Goal: Task Accomplishment & Management: Manage account settings

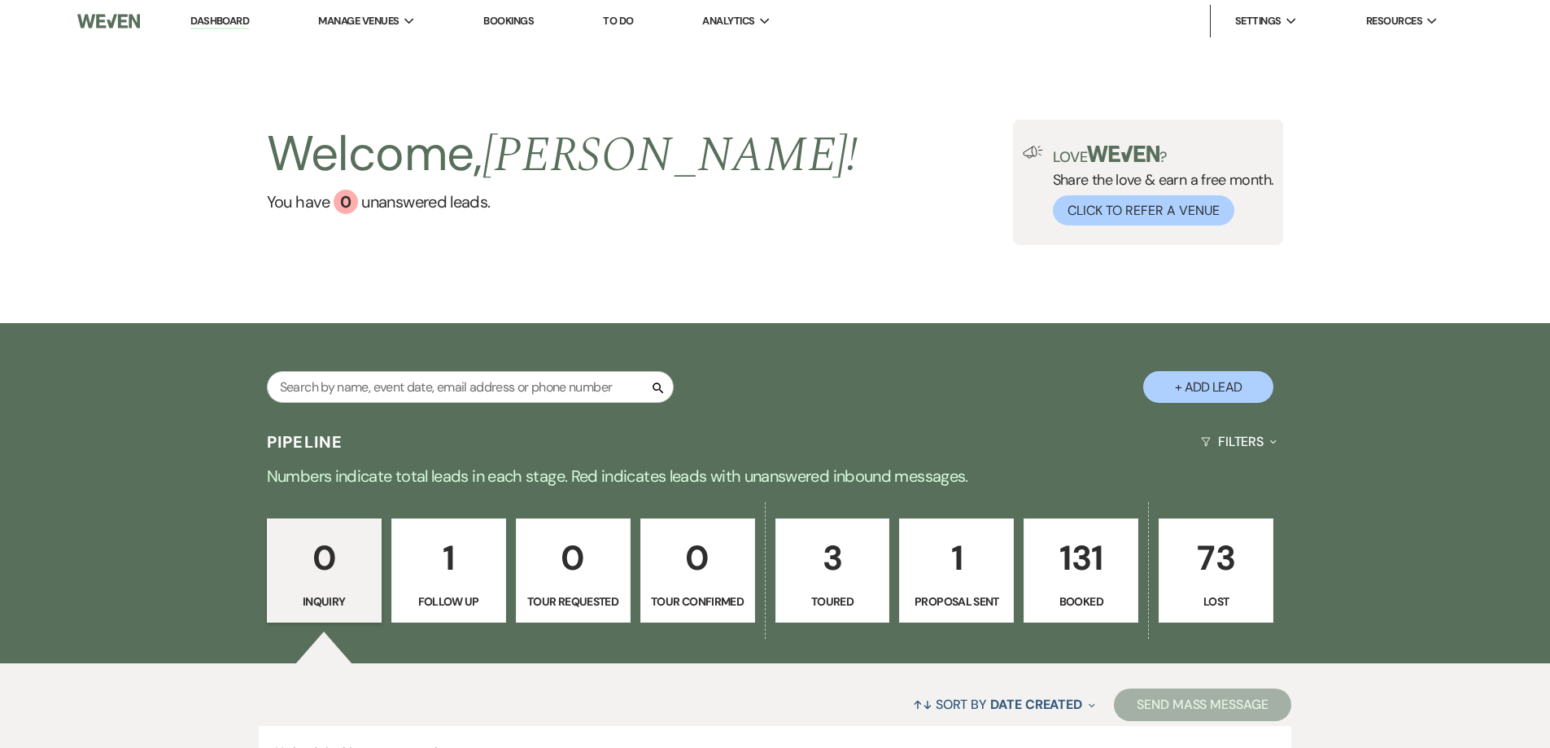
click at [1083, 562] on p "131" at bounding box center [1081, 558] width 94 height 55
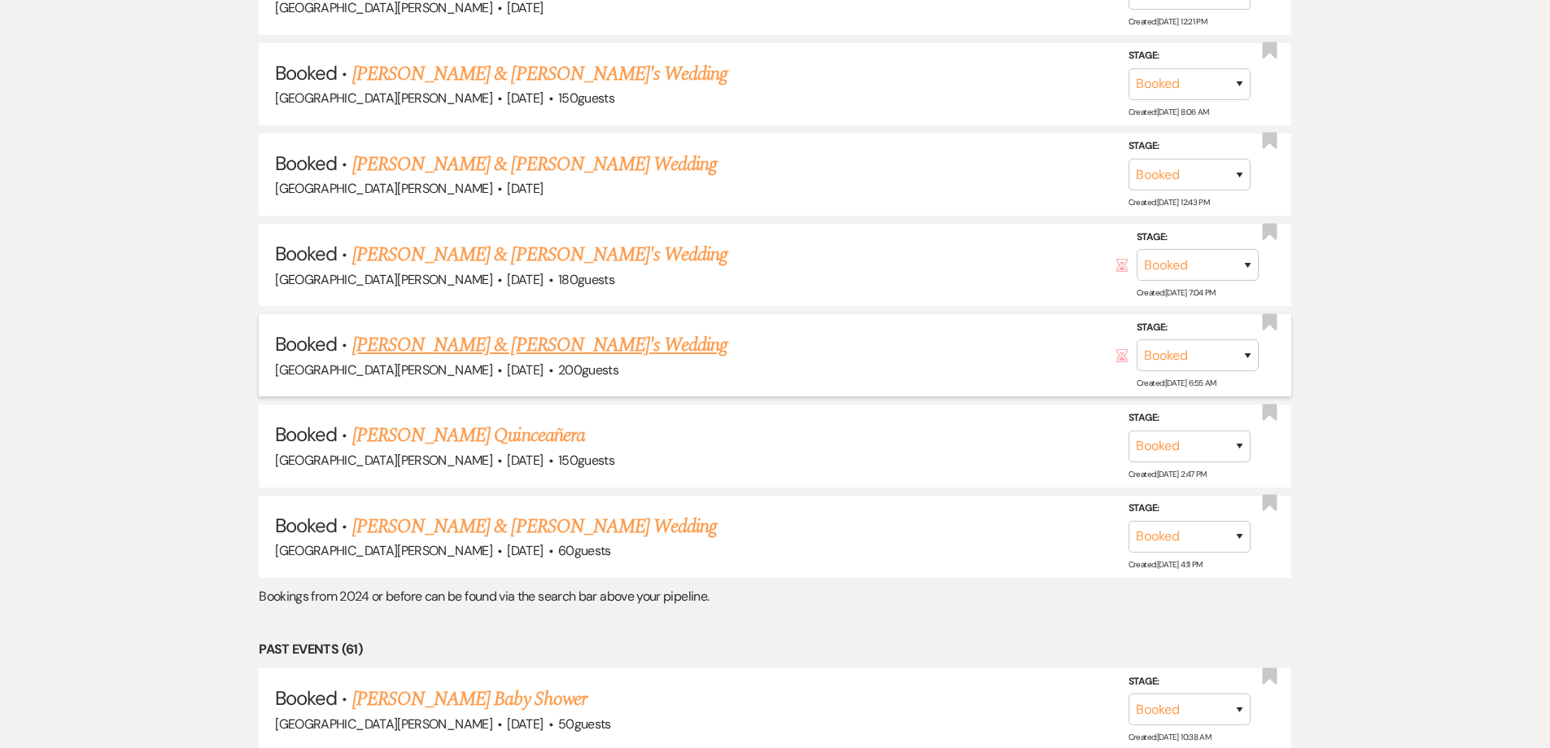
scroll to position [2198, 0]
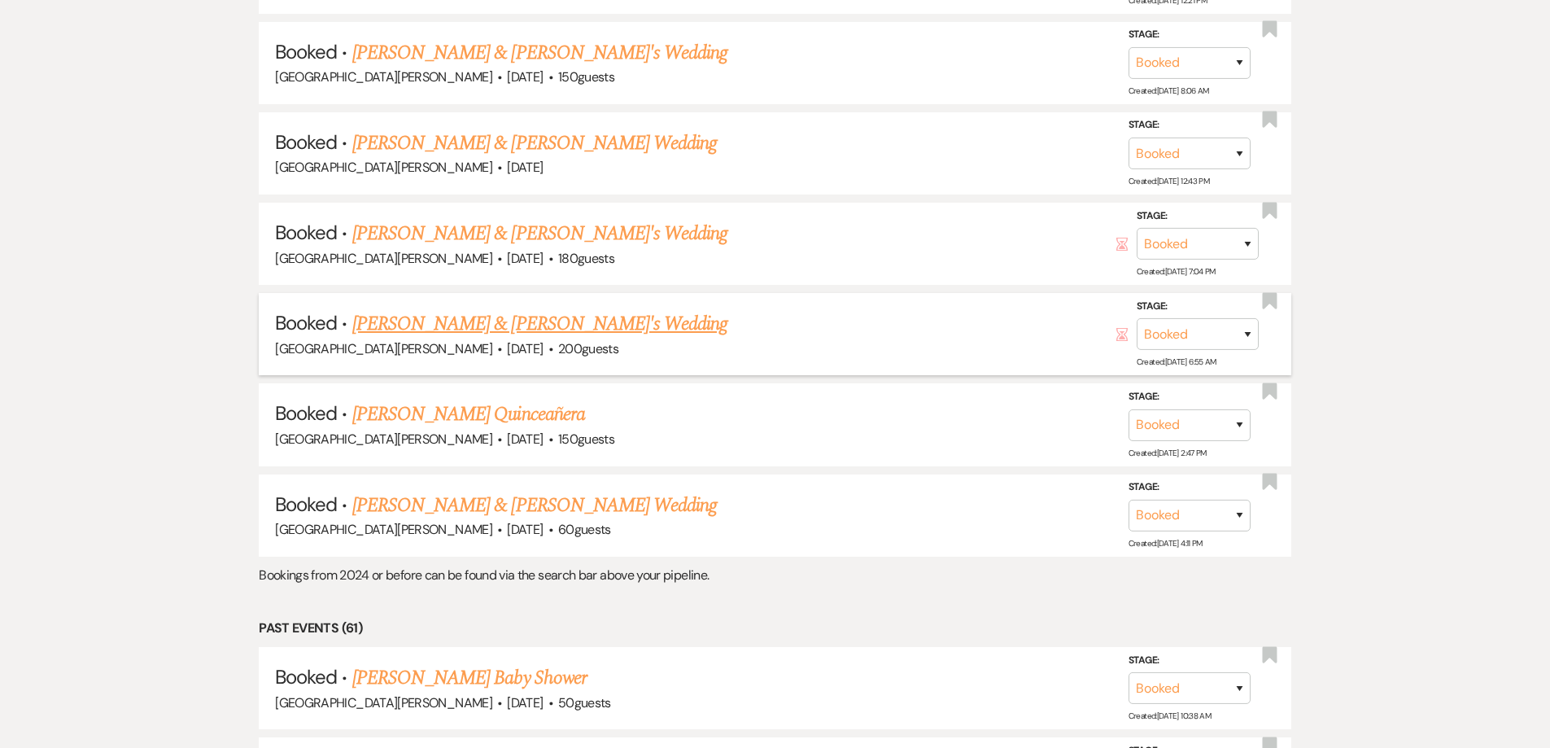
click at [470, 320] on link "[PERSON_NAME] & [PERSON_NAME]'s Wedding" at bounding box center [540, 323] width 376 height 29
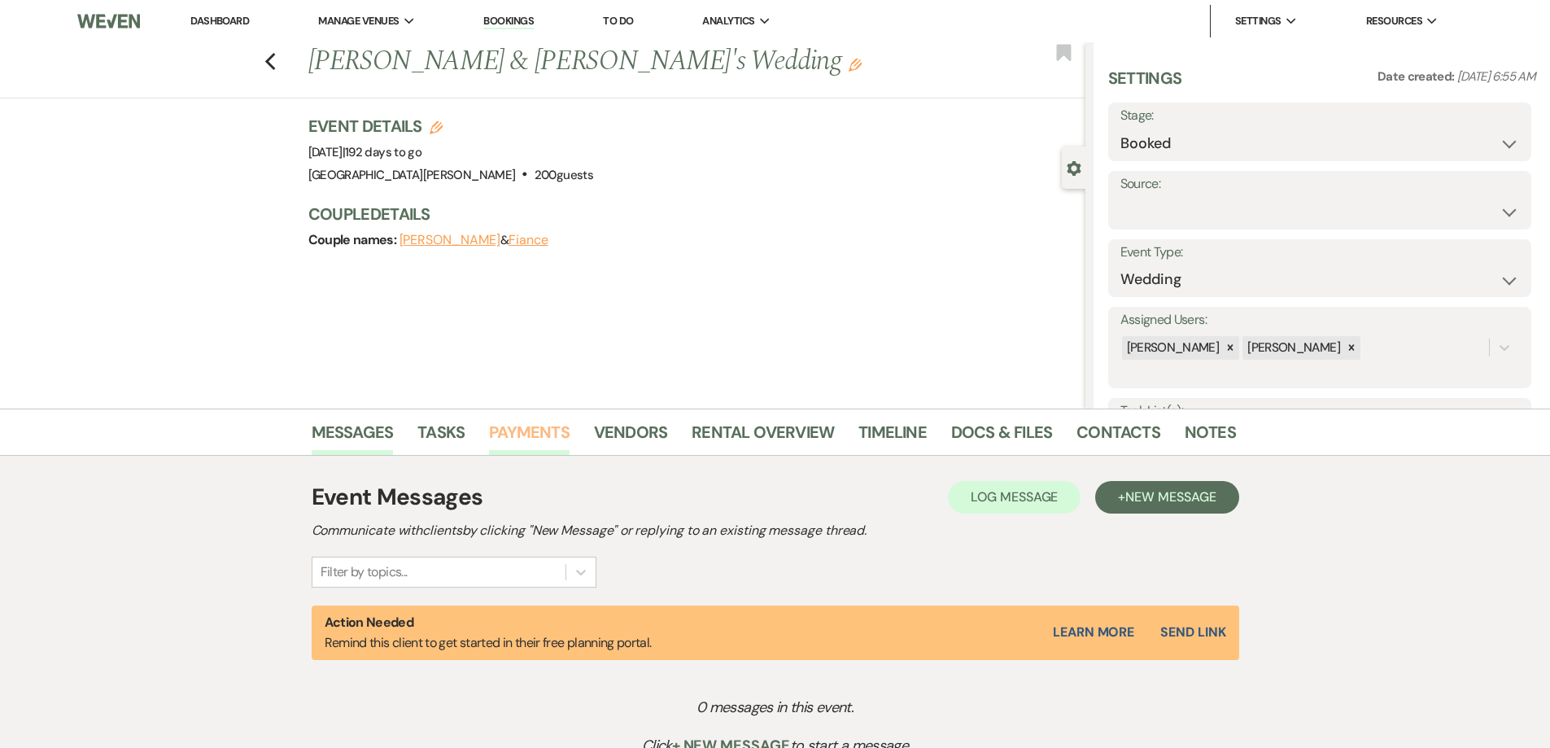
click at [535, 427] on link "Payments" at bounding box center [529, 437] width 81 height 36
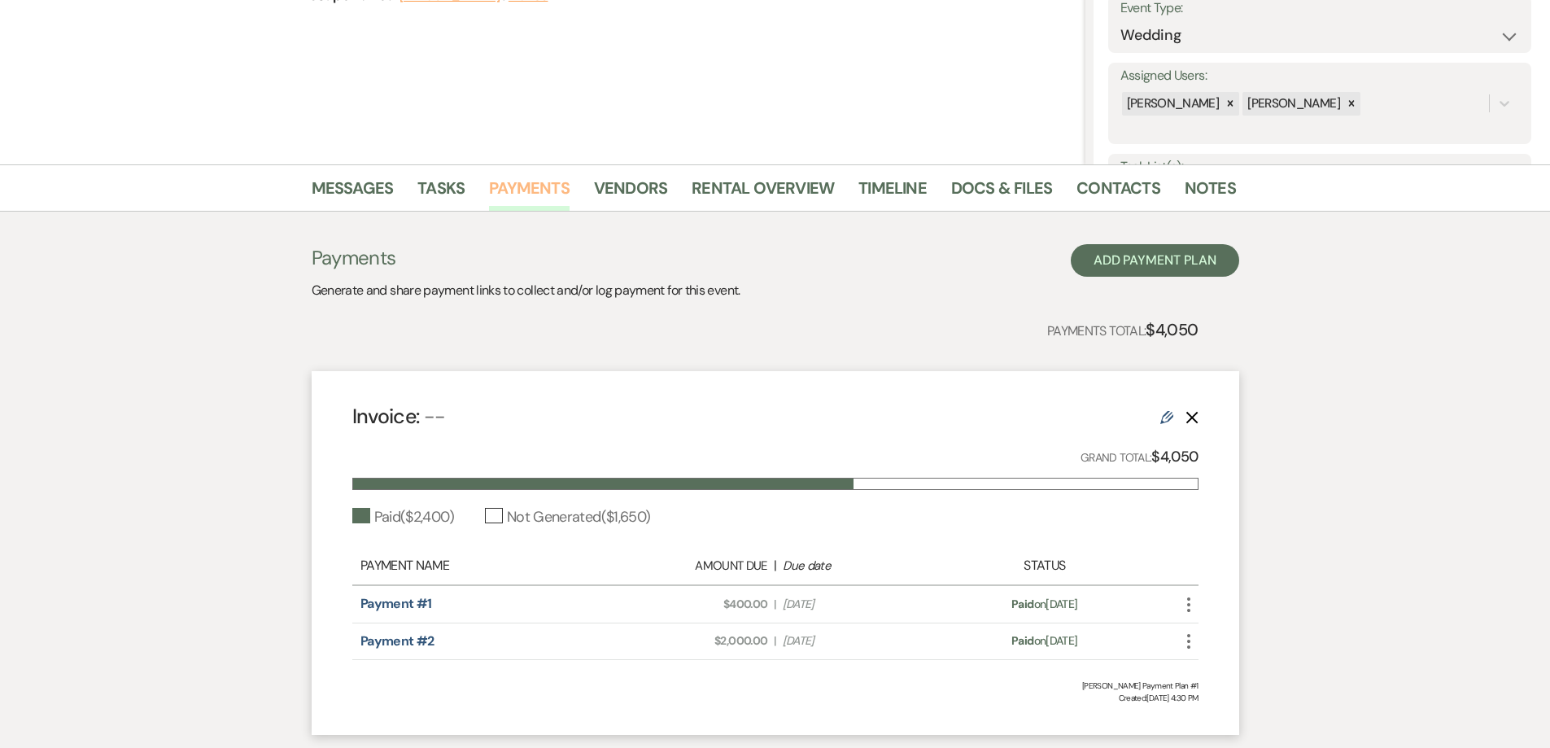
scroll to position [326, 0]
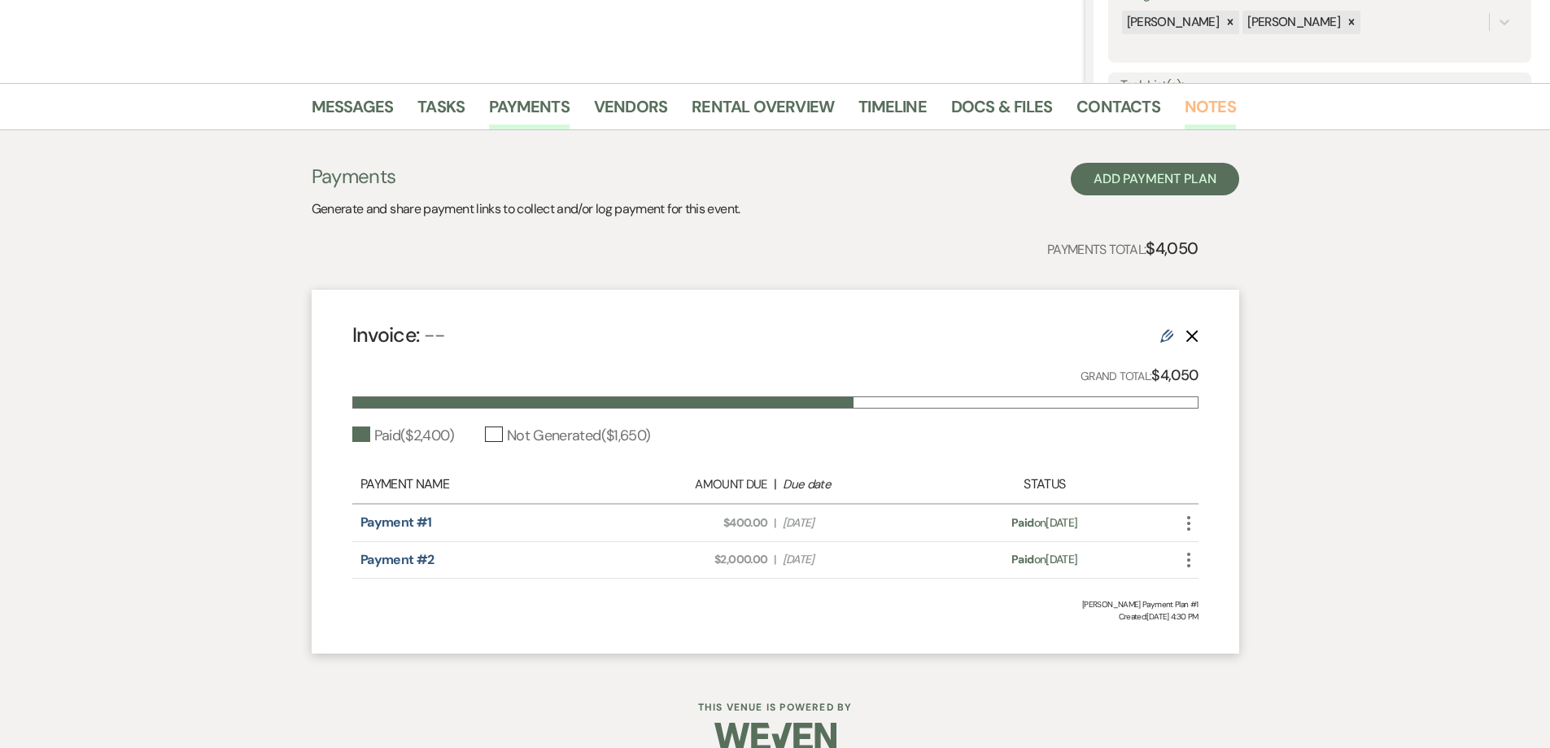
click at [1198, 107] on link "Notes" at bounding box center [1210, 112] width 51 height 36
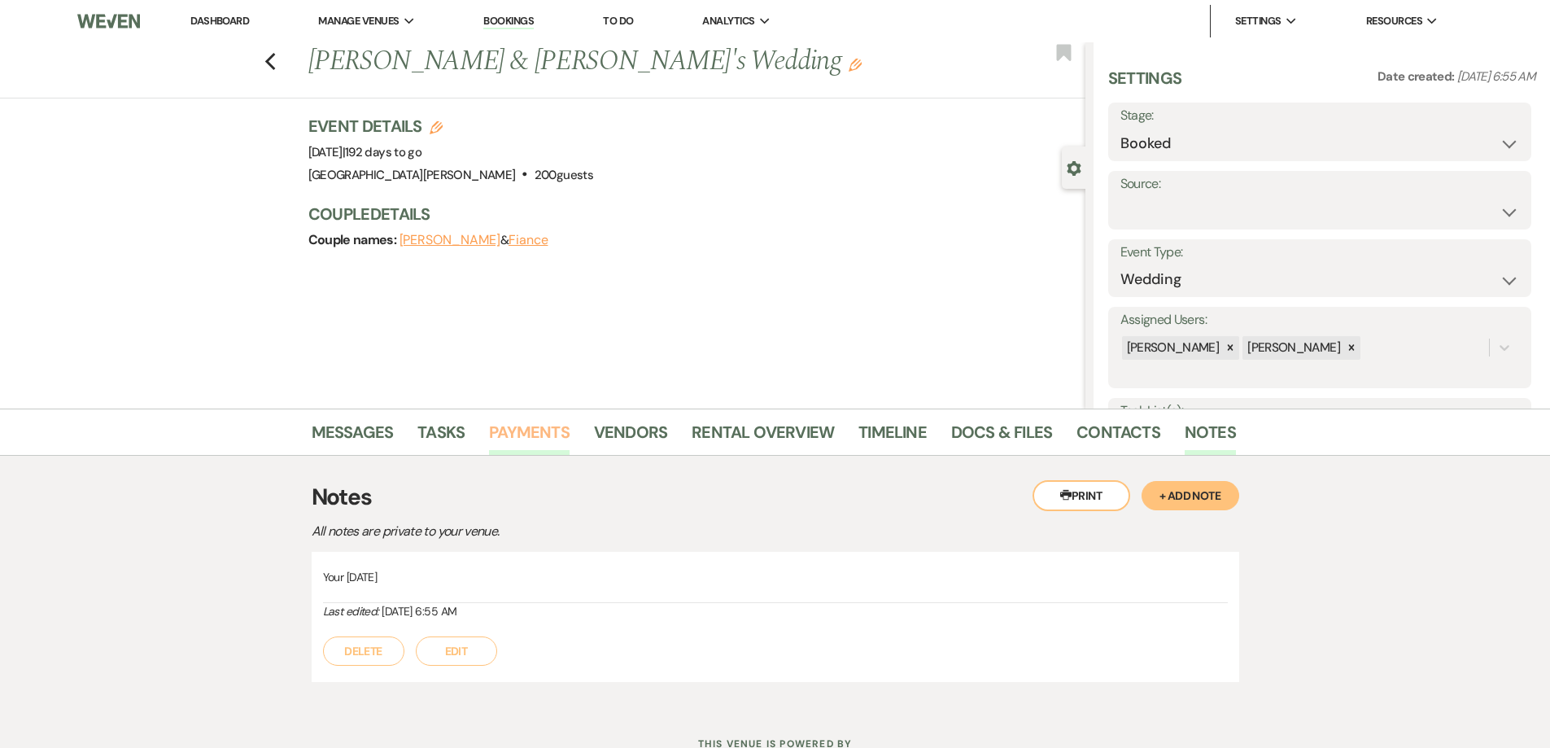
click at [524, 427] on link "Payments" at bounding box center [529, 437] width 81 height 36
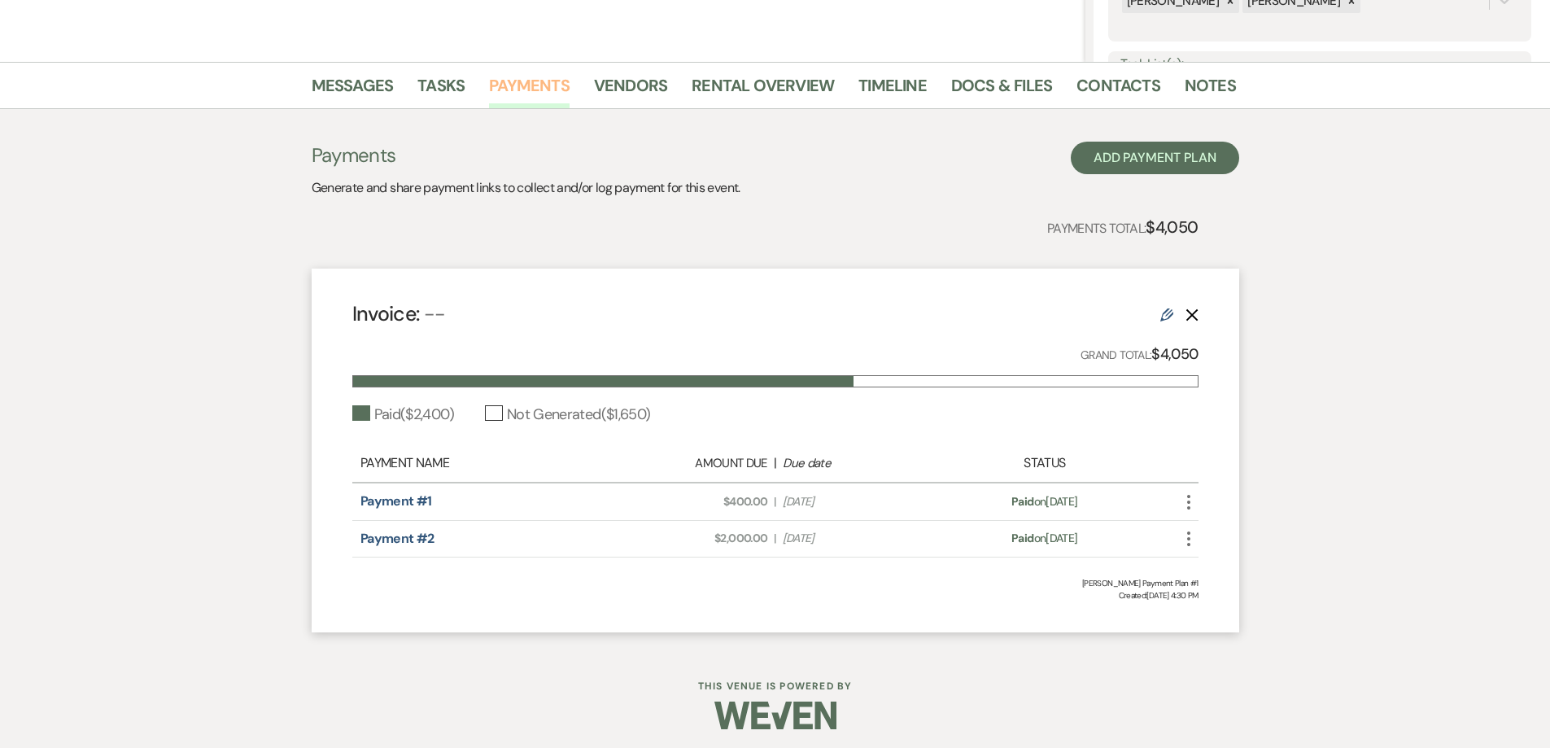
scroll to position [352, 0]
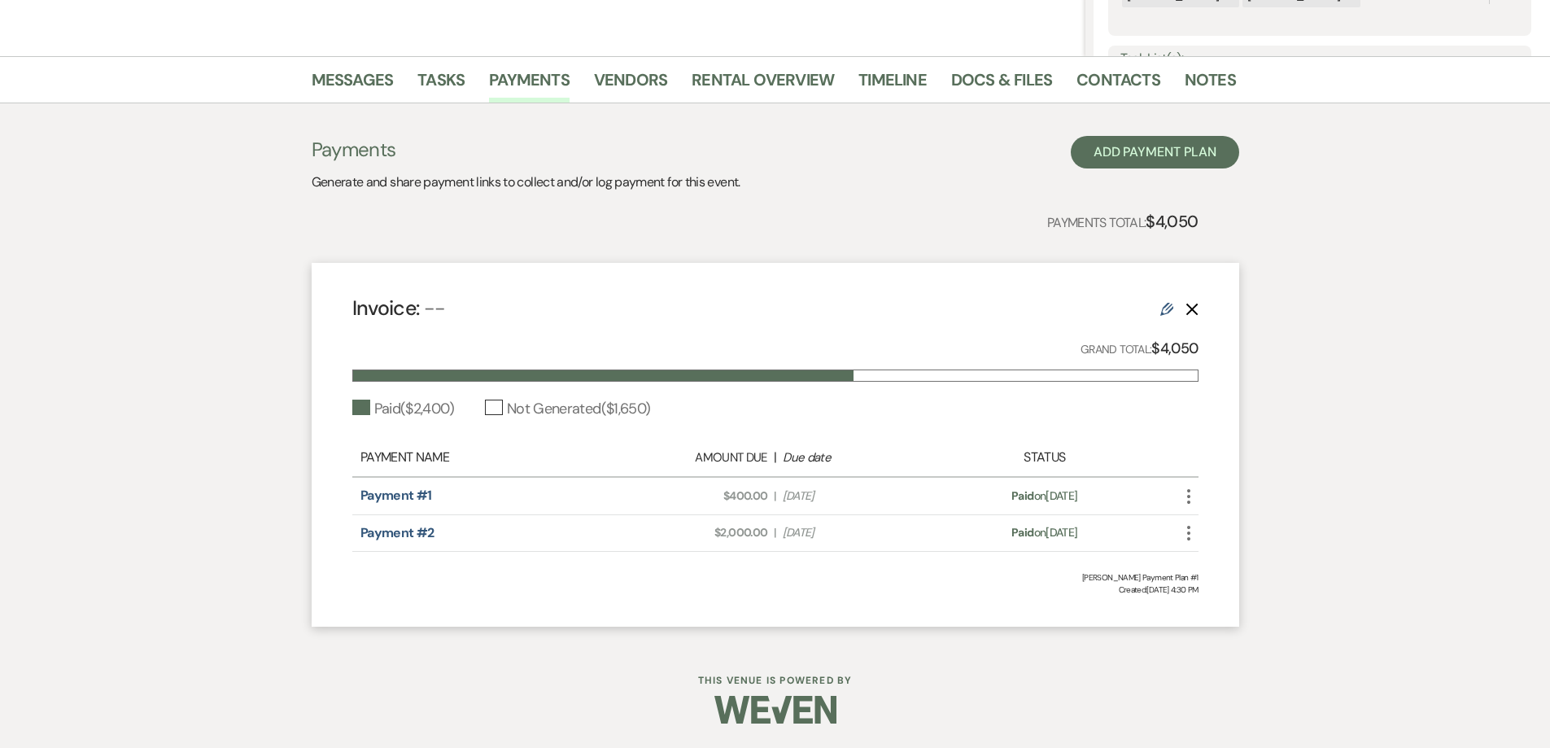
click at [1190, 535] on icon "More" at bounding box center [1189, 533] width 20 height 20
click at [1232, 623] on link "Pencil Edit" at bounding box center [1261, 621] width 164 height 28
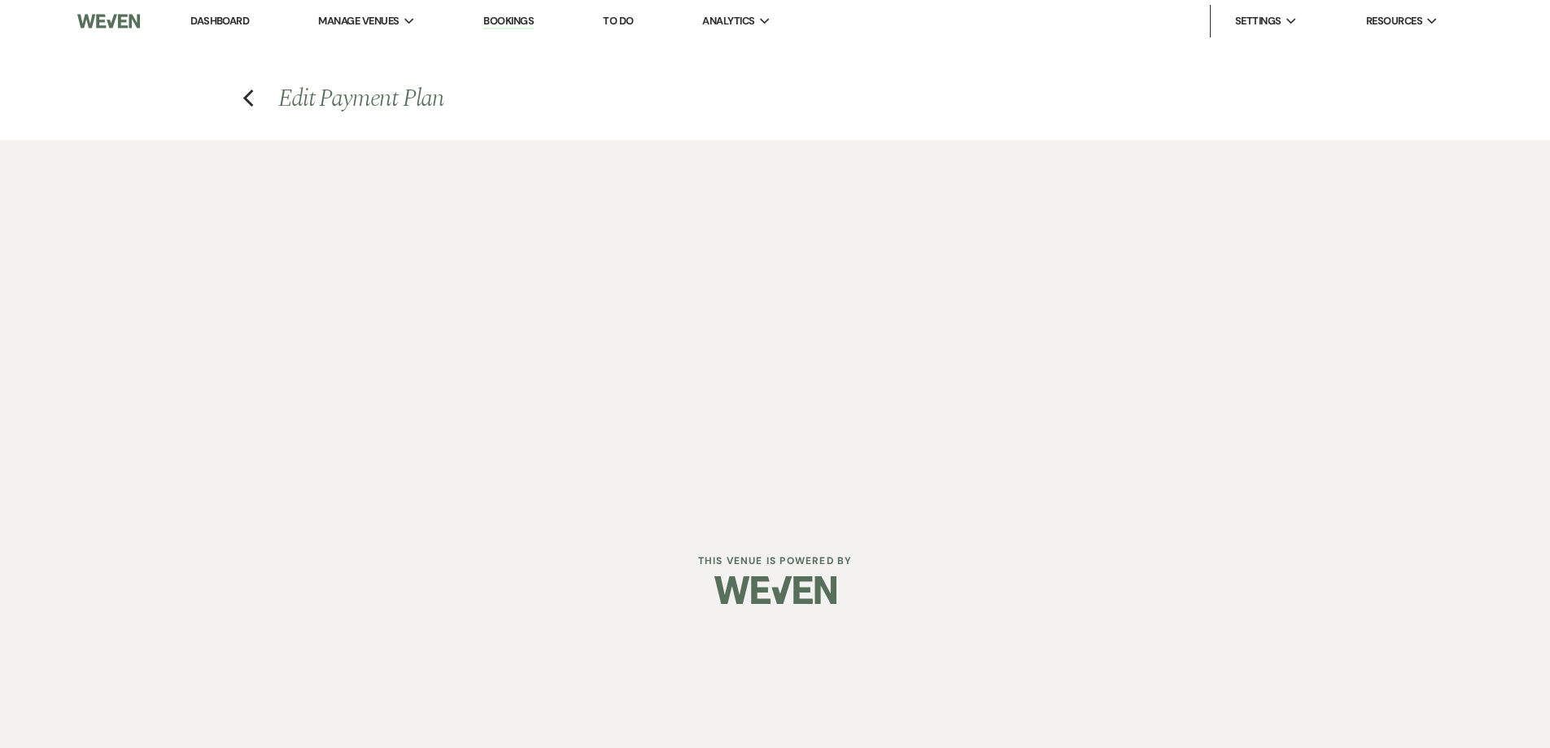
select select "1"
select select "true"
select select "1"
select select "true"
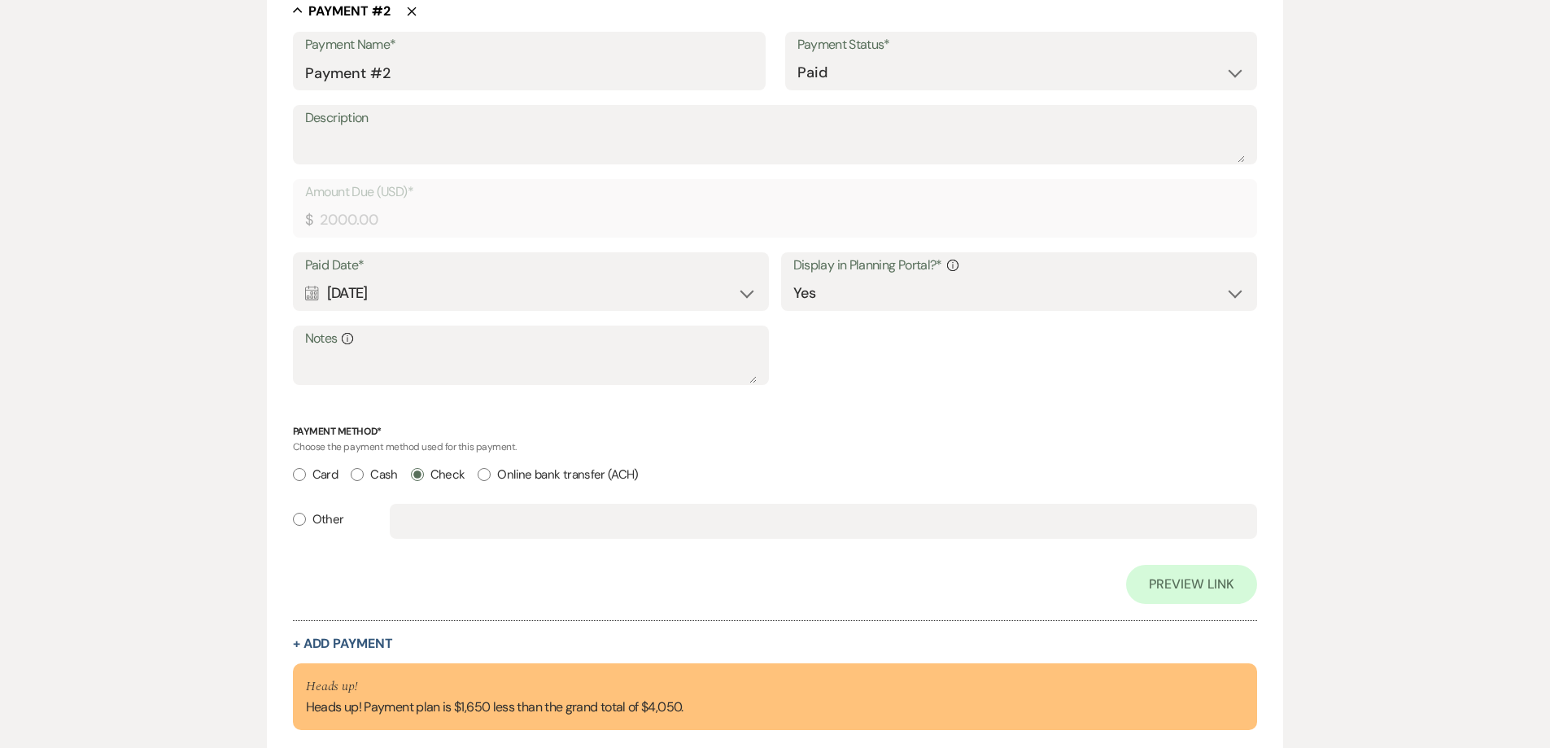
scroll to position [1260, 0]
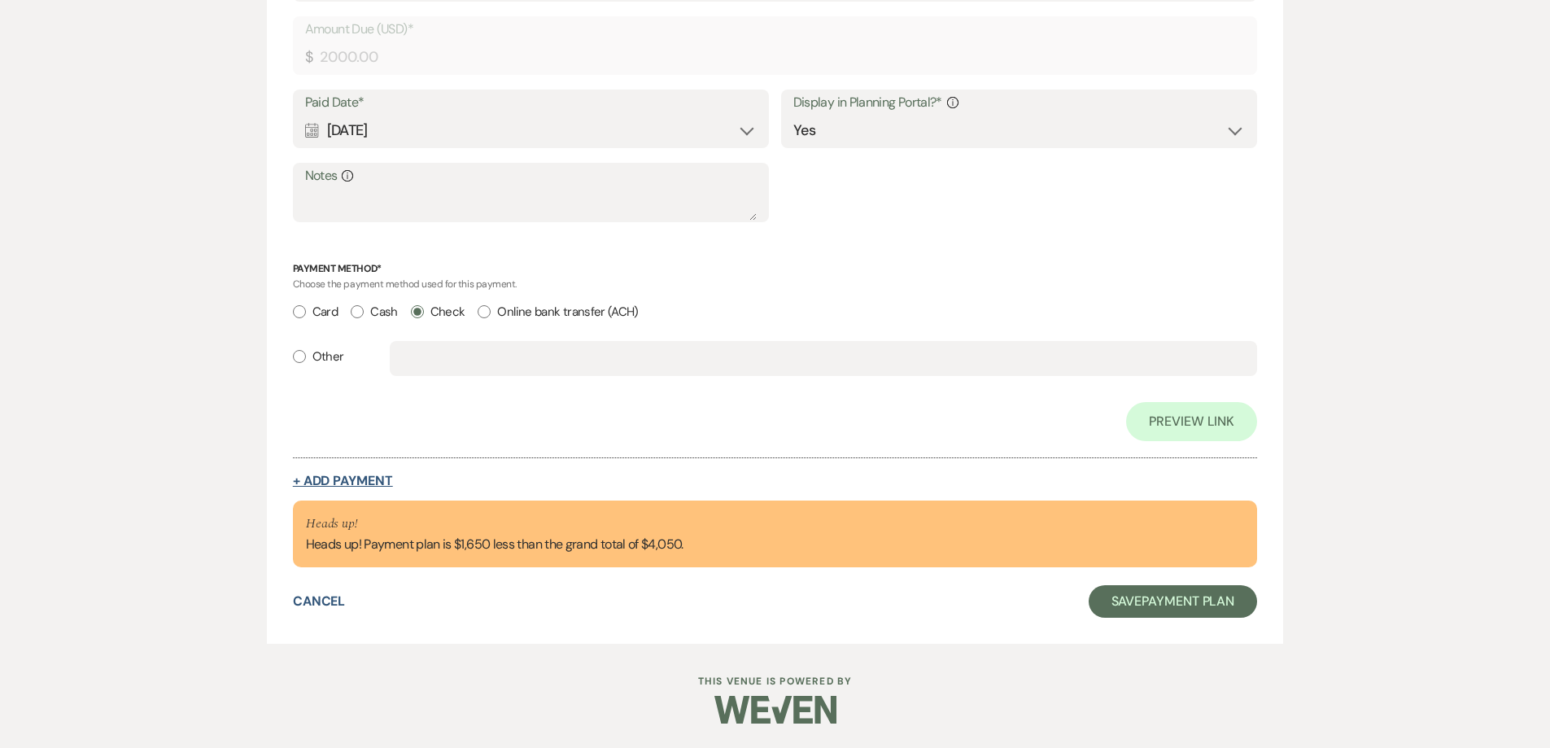
click at [367, 478] on button "+ Add Payment" at bounding box center [343, 481] width 100 height 13
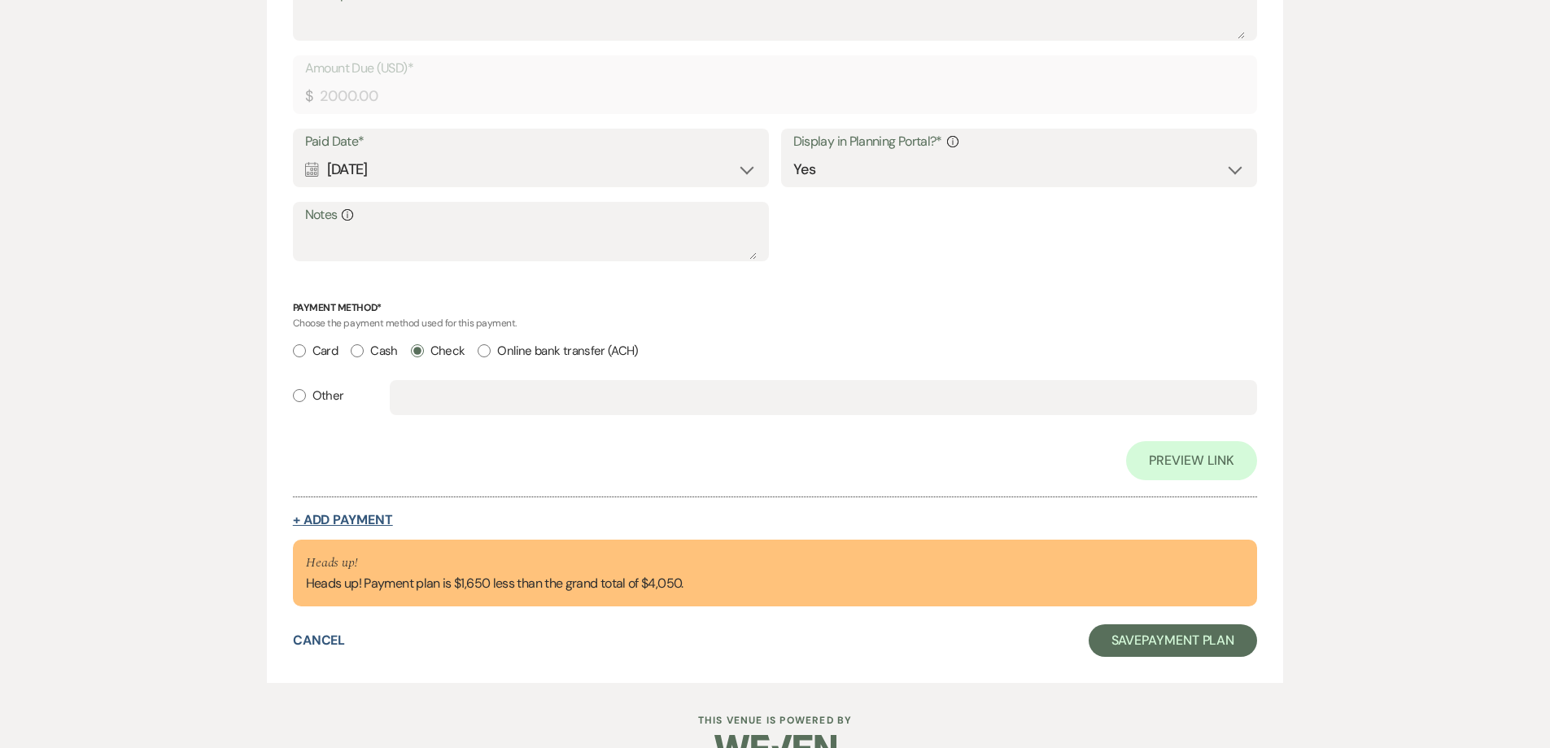
select select "2"
select select "flat"
select select "true"
select select "client"
select select "weeks"
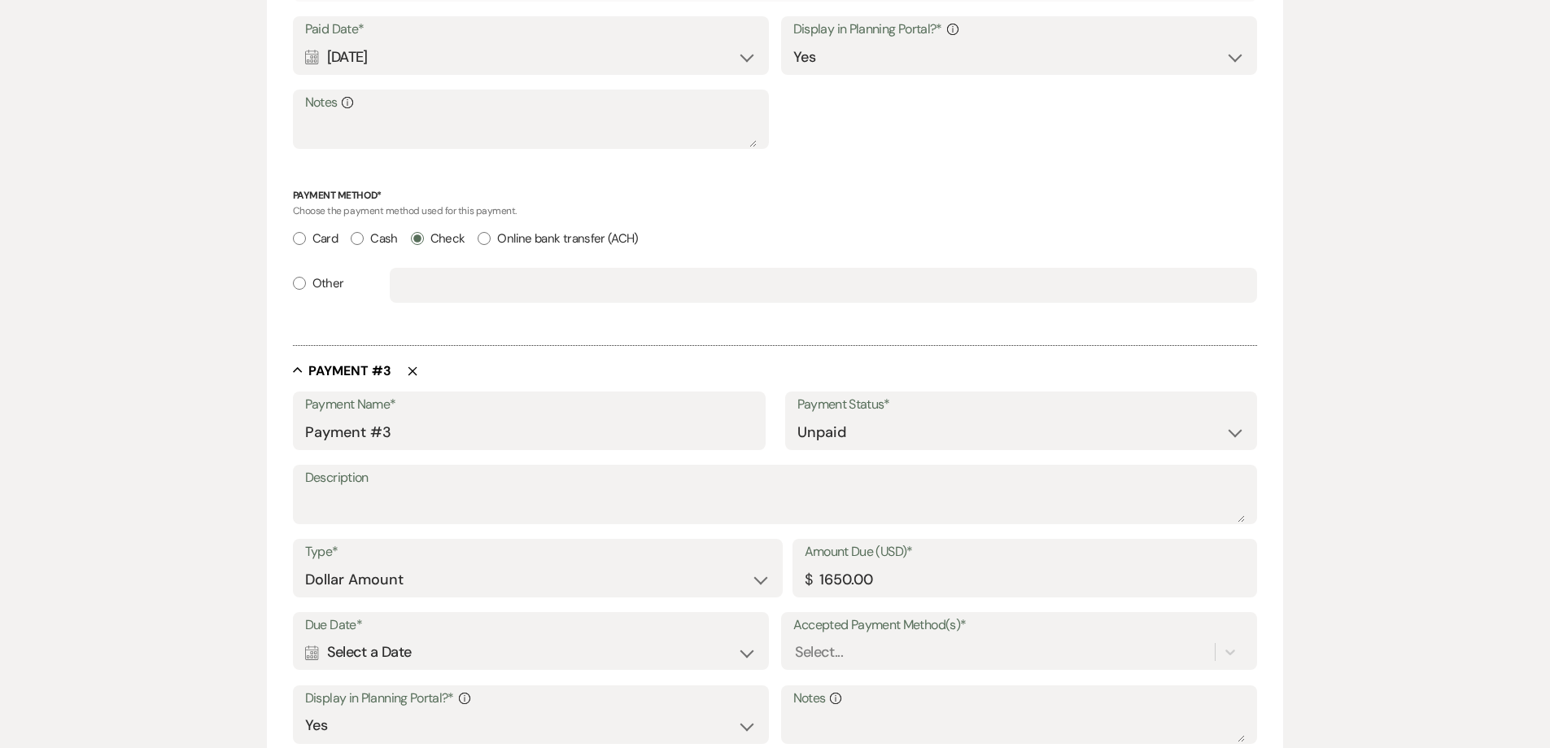
scroll to position [1271, 0]
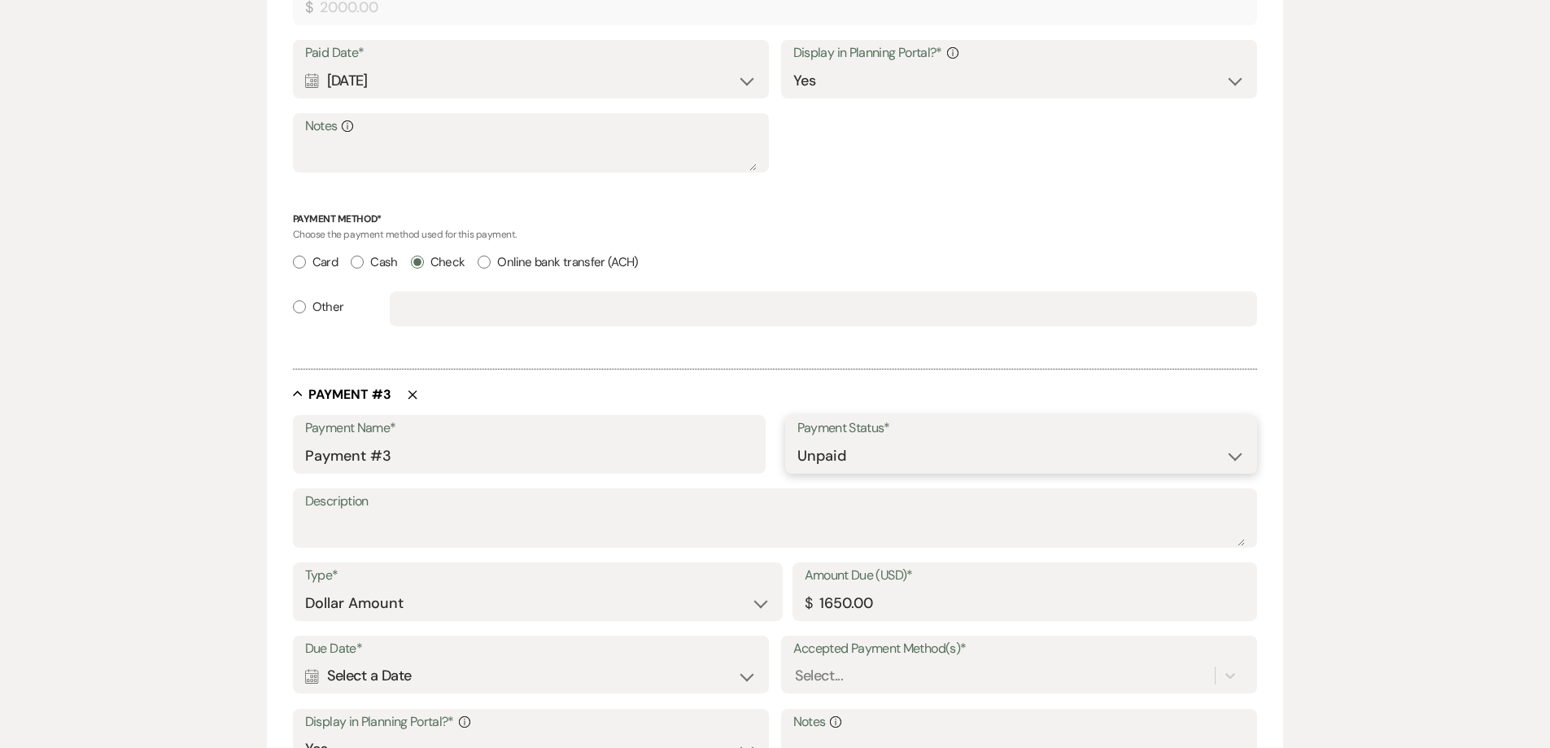
click at [838, 455] on select "Paid Unpaid" at bounding box center [1022, 456] width 448 height 32
select select "1"
click at [798, 440] on select "Paid Unpaid" at bounding box center [1022, 456] width 448 height 32
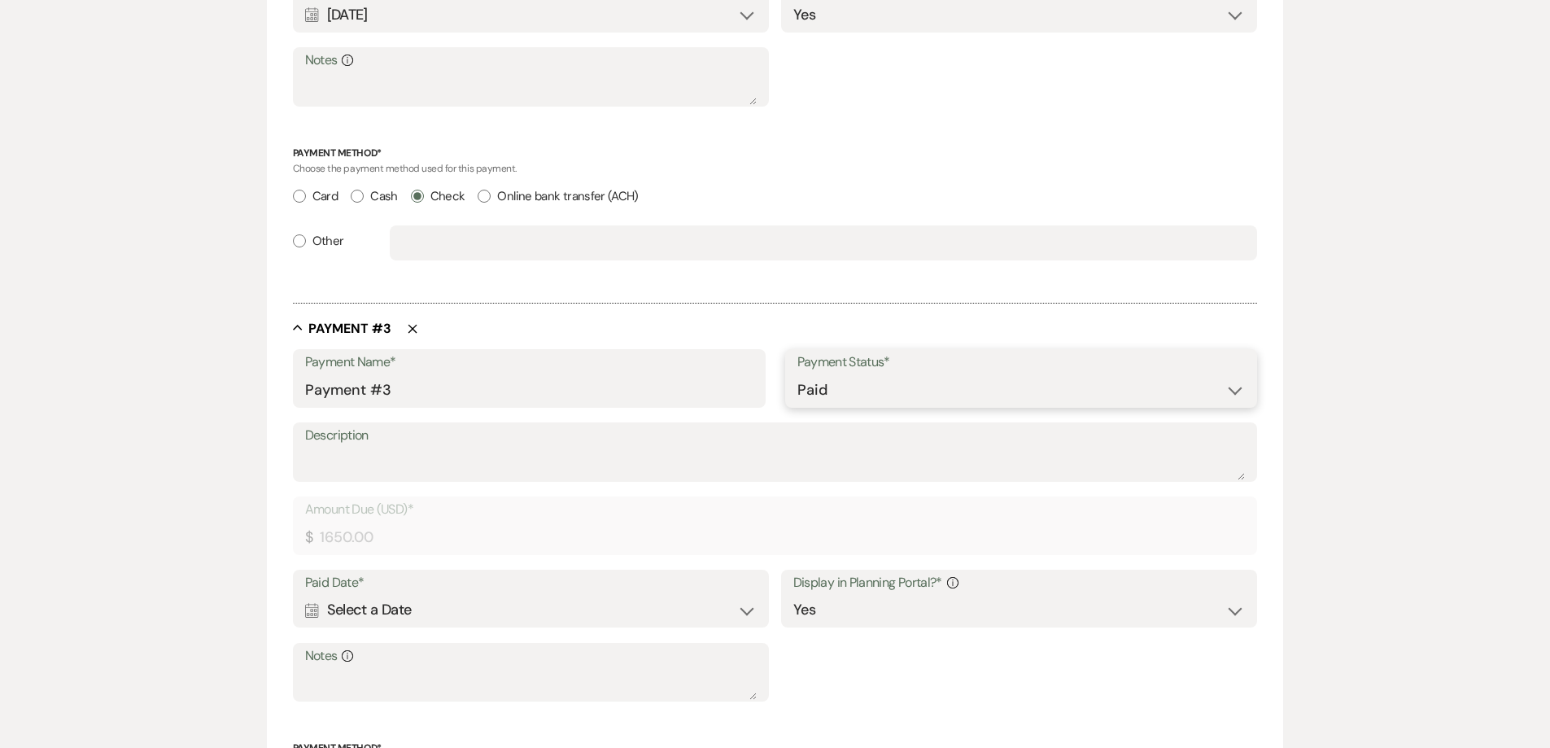
scroll to position [1515, 0]
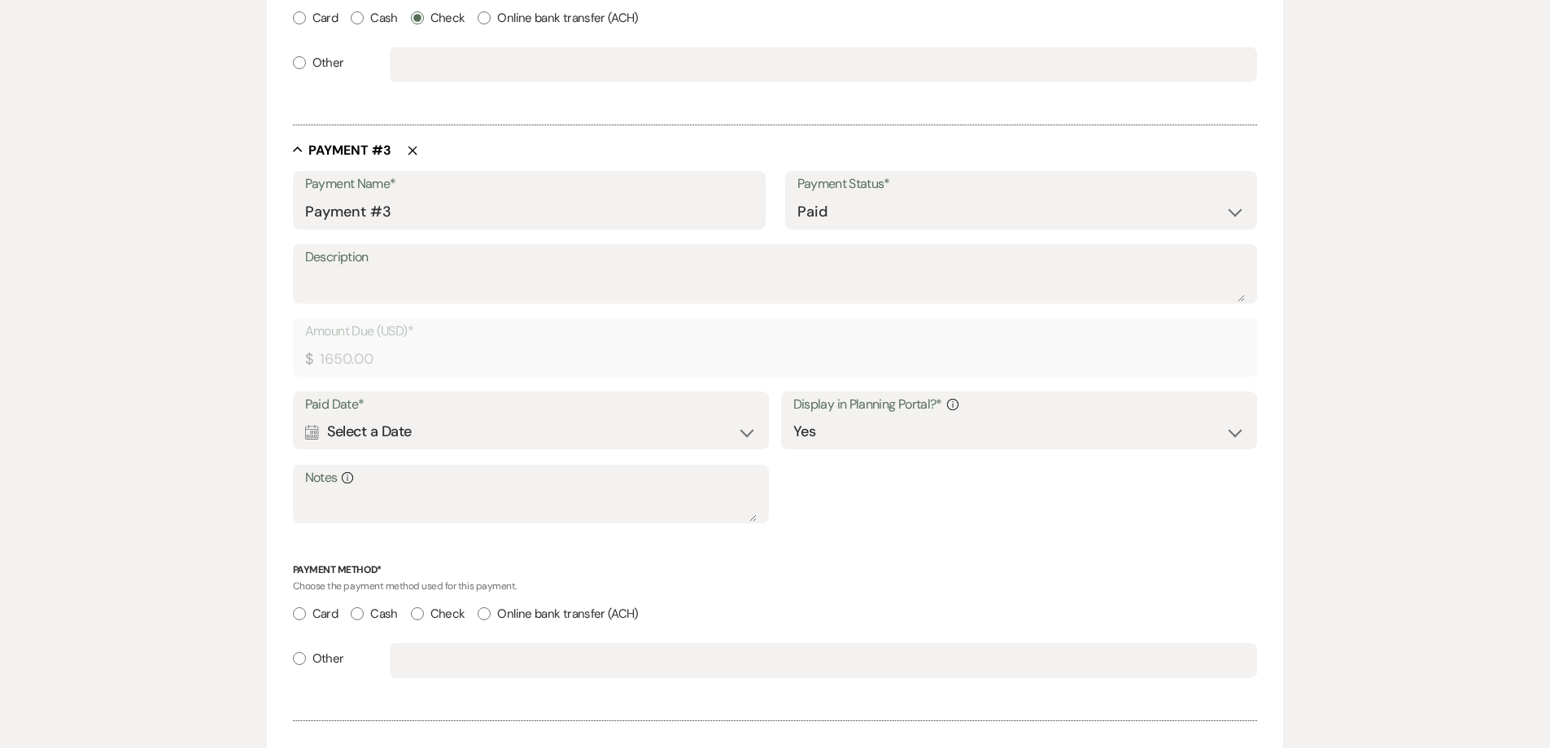
click at [510, 420] on div "Calendar Select a Date Expand" at bounding box center [531, 432] width 453 height 32
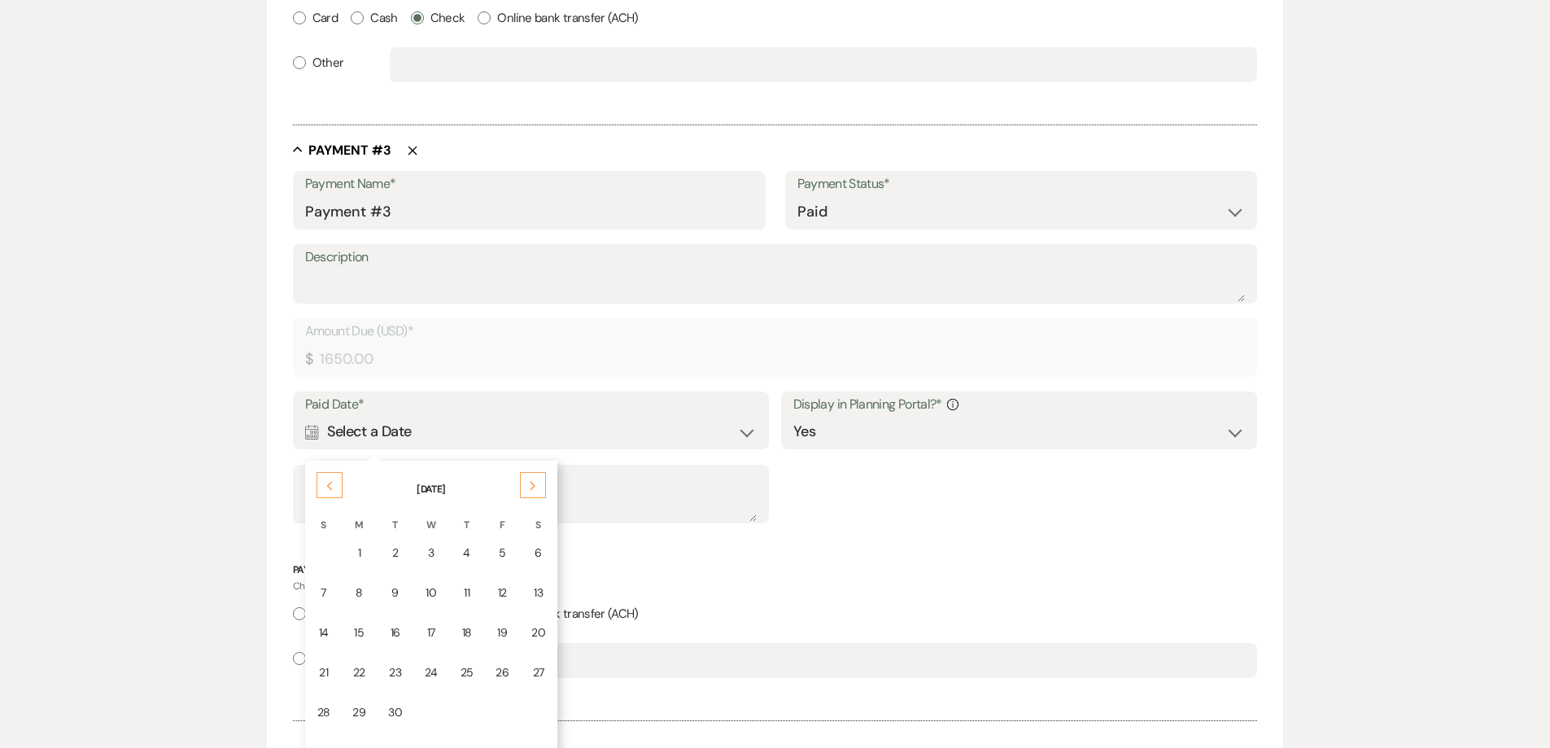
click at [481, 418] on div "Calendar Select a Date Collapse" at bounding box center [531, 432] width 453 height 32
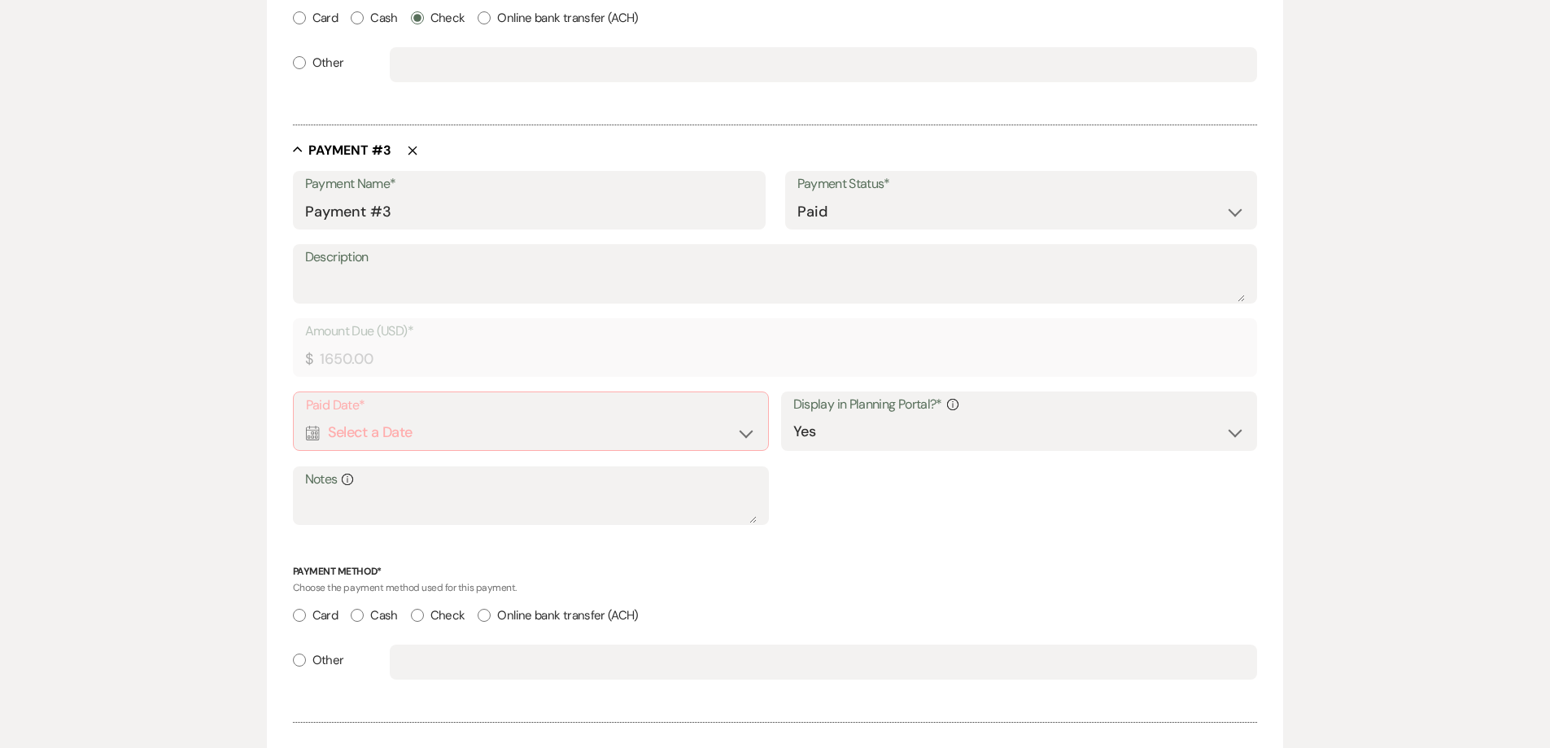
click at [479, 418] on div "Calendar Select a Date Expand" at bounding box center [531, 433] width 451 height 32
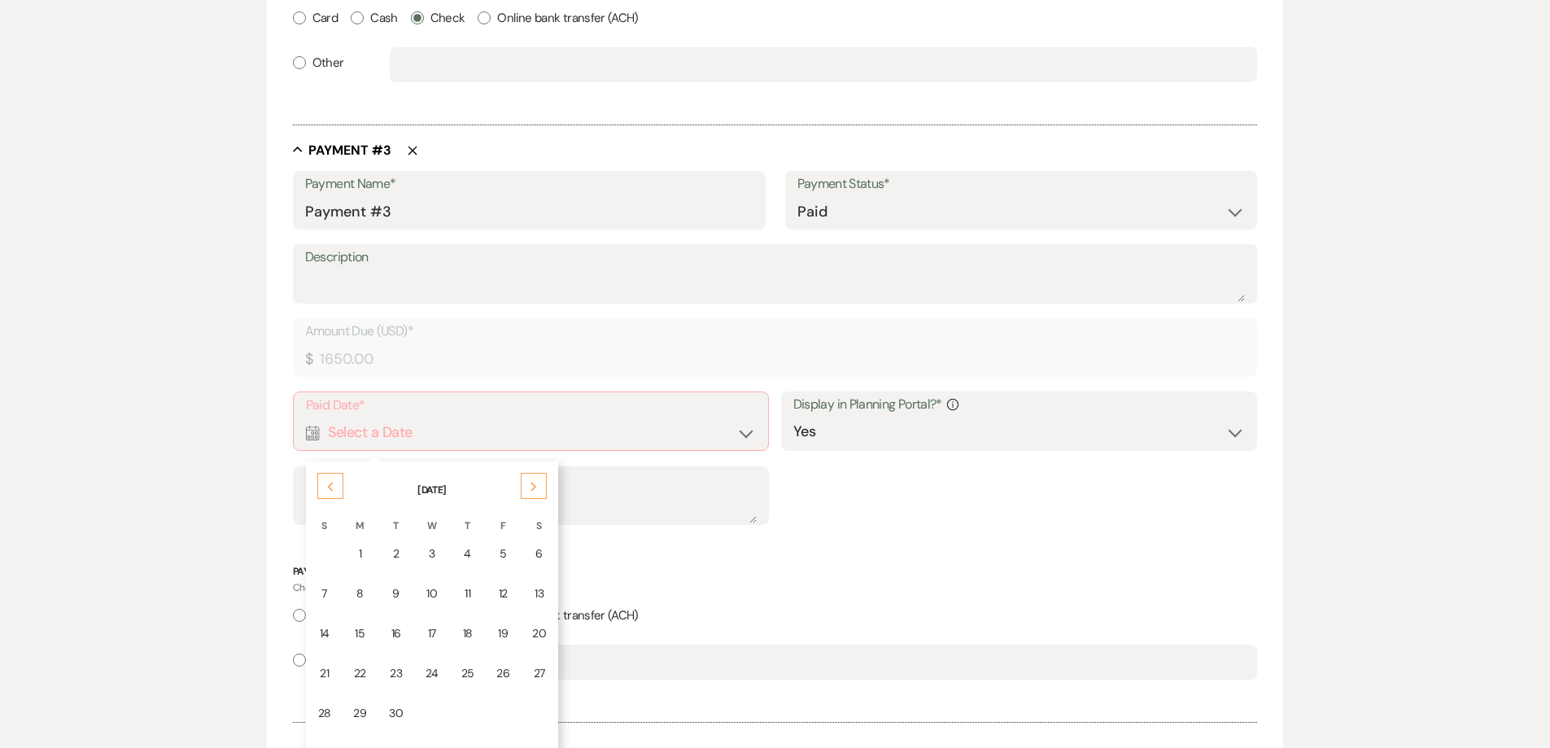
click at [333, 480] on div "Previous" at bounding box center [330, 486] width 26 height 26
click at [332, 480] on div "Previous" at bounding box center [330, 486] width 26 height 26
click at [329, 482] on icon "Previous" at bounding box center [330, 487] width 8 height 10
click at [361, 675] on div "19" at bounding box center [359, 673] width 13 height 17
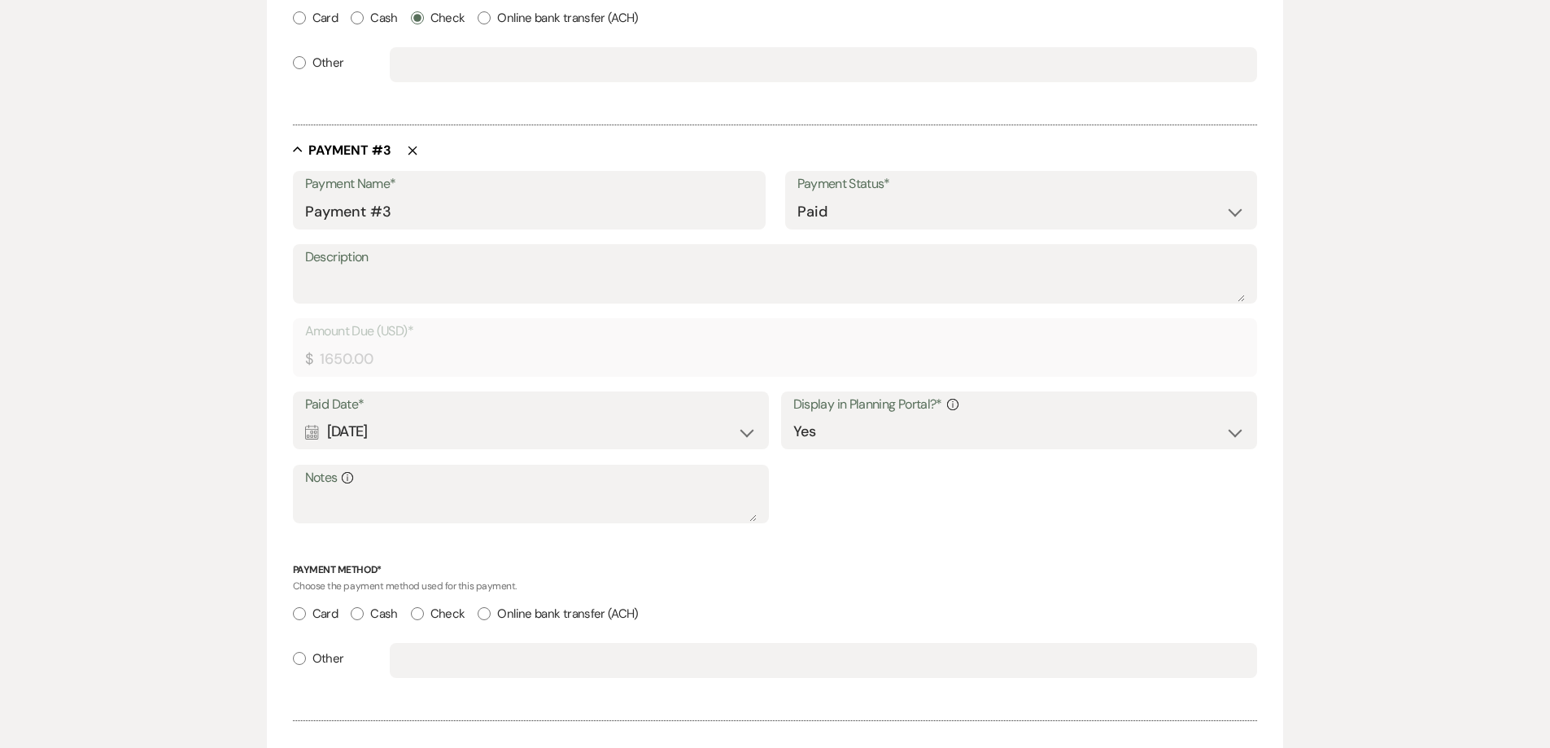
click at [421, 609] on input "Check" at bounding box center [417, 613] width 13 height 13
radio input "true"
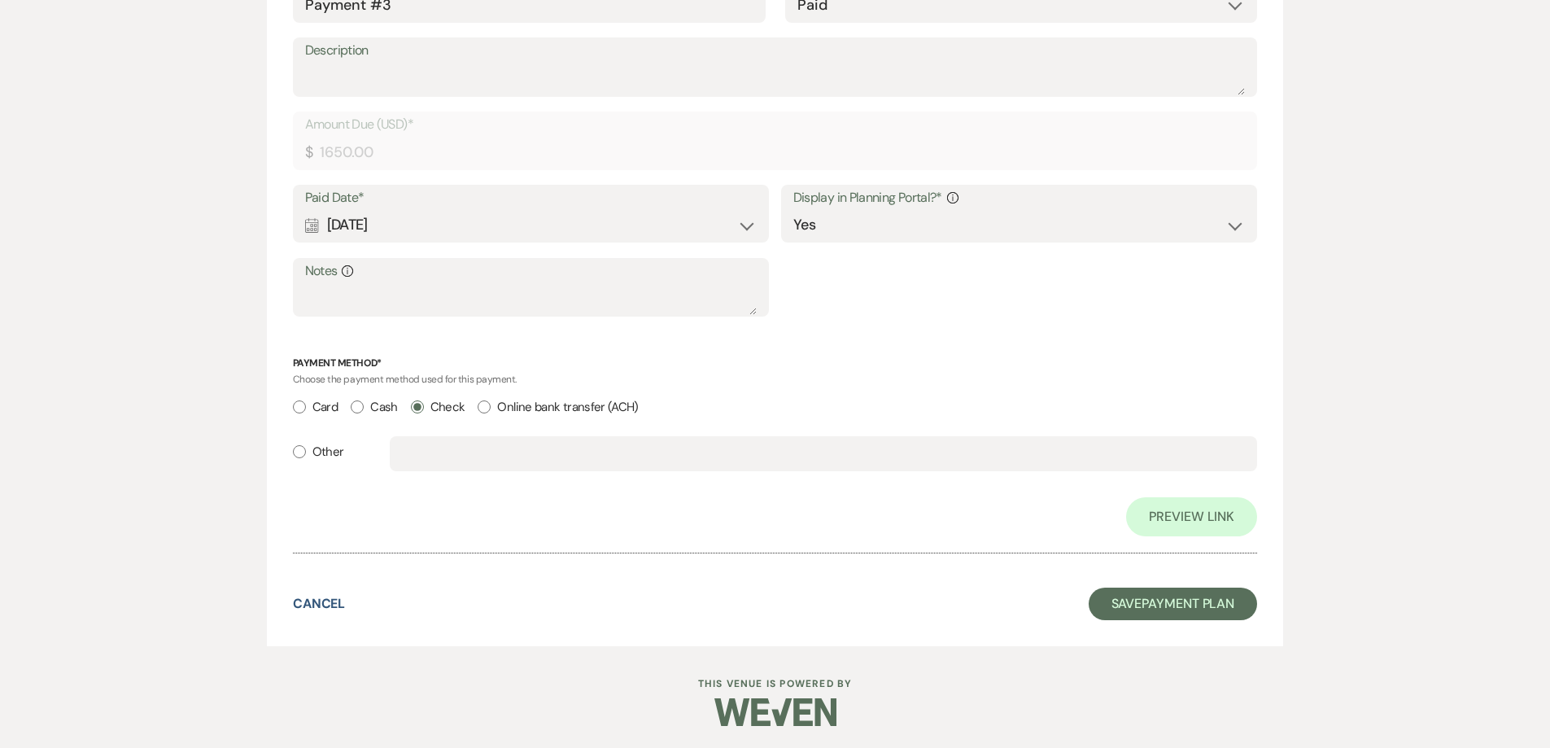
scroll to position [1802, 0]
click at [1175, 597] on button "Save Payment Plan" at bounding box center [1173, 601] width 169 height 33
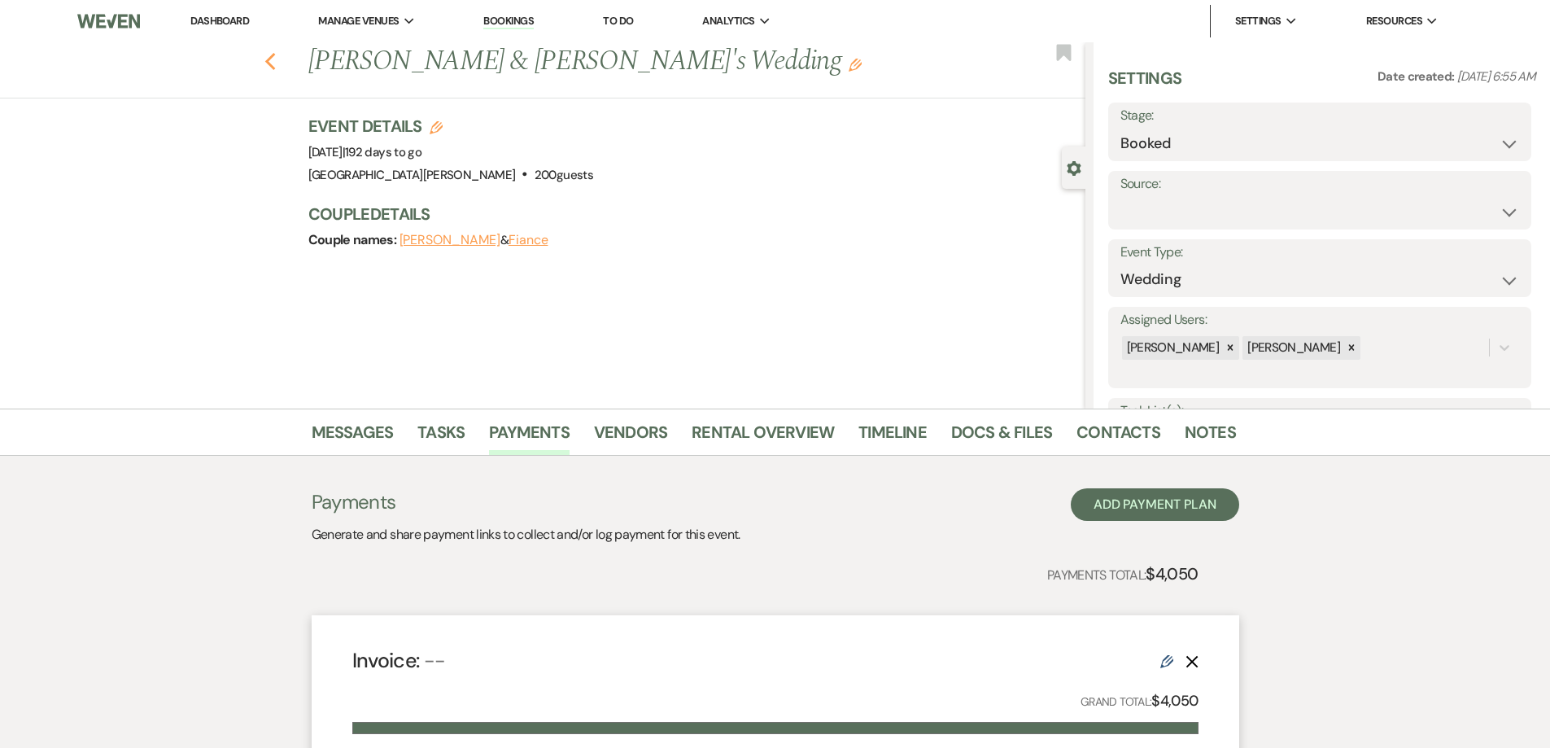
click at [275, 59] on use "button" at bounding box center [270, 62] width 11 height 18
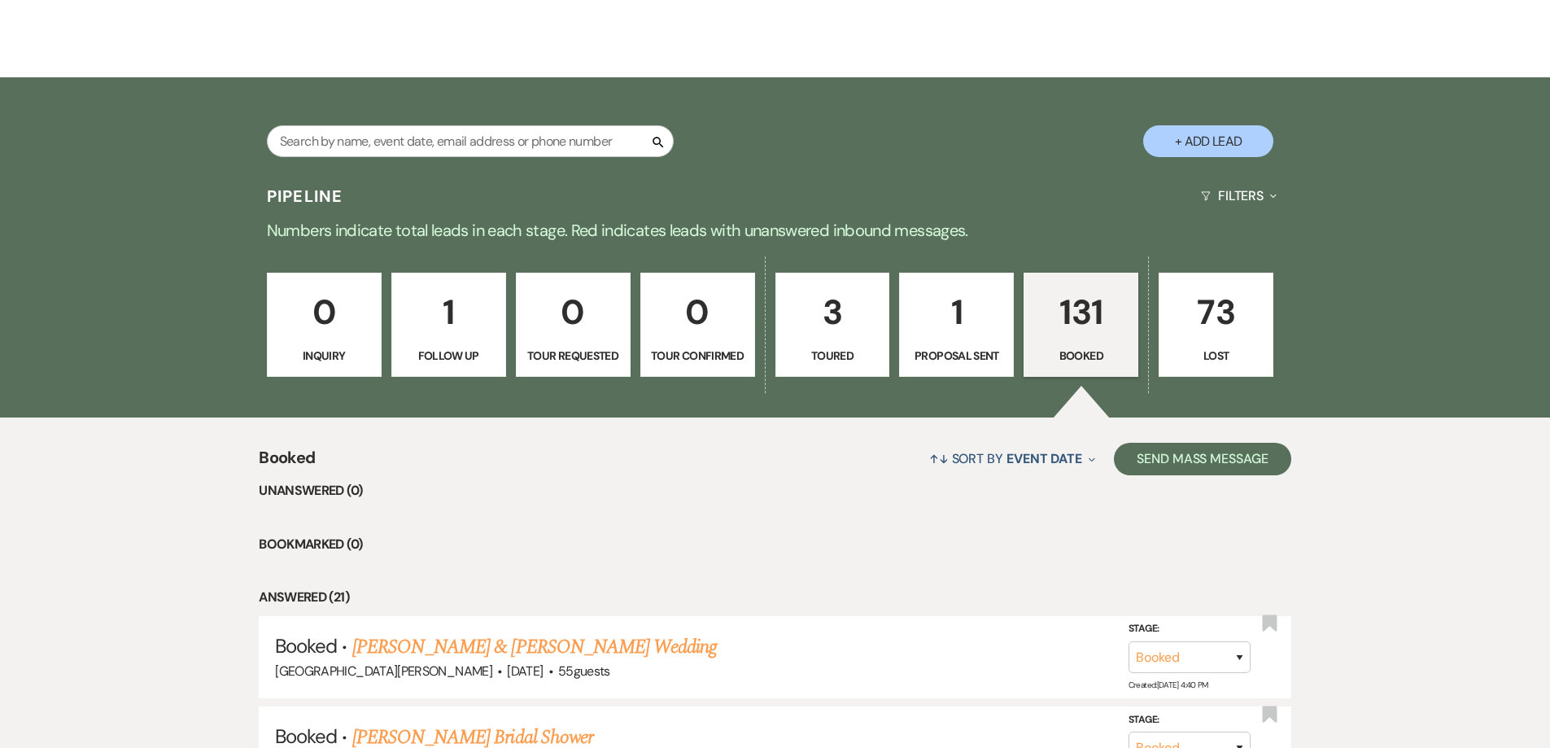
scroll to position [244, 0]
